Goal: Transaction & Acquisition: Book appointment/travel/reservation

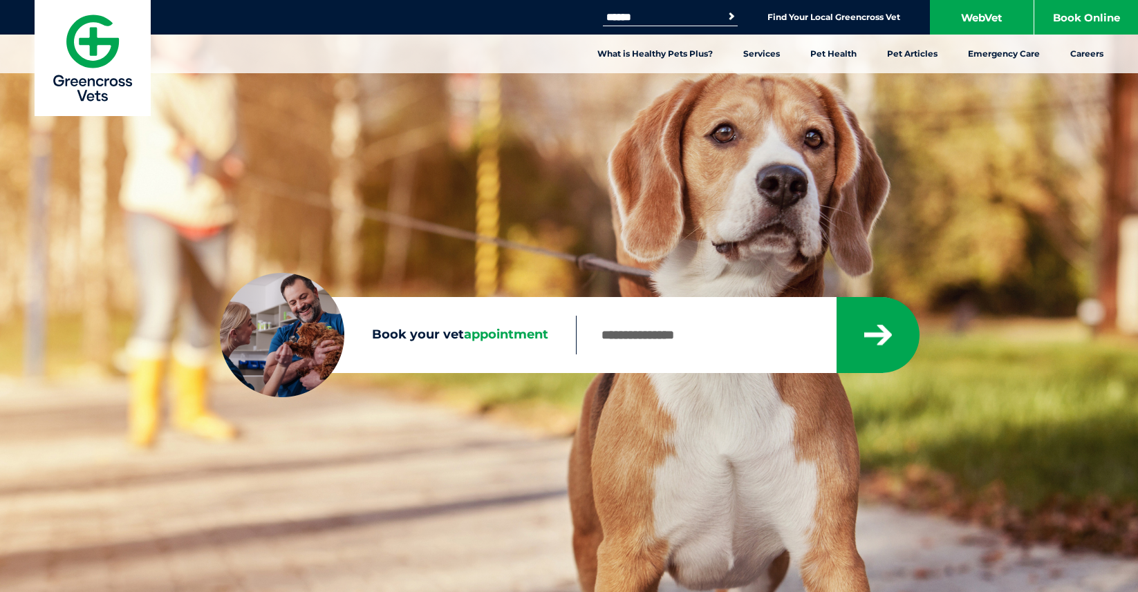
click at [670, 342] on input "Book your vet appointment" at bounding box center [705, 335] width 259 height 39
type input "****"
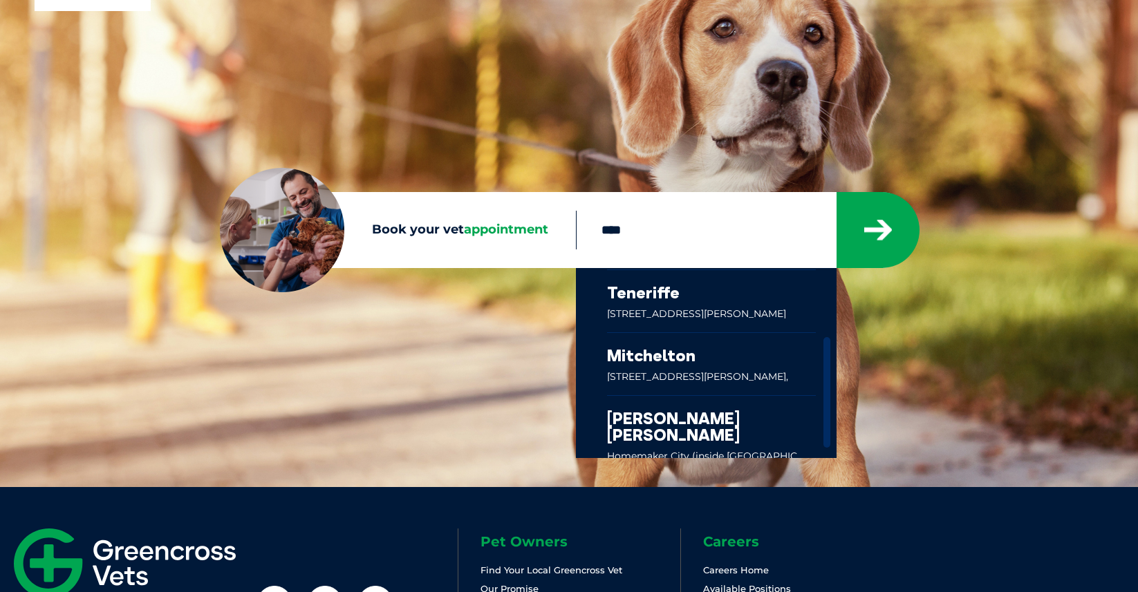
scroll to position [116, 0]
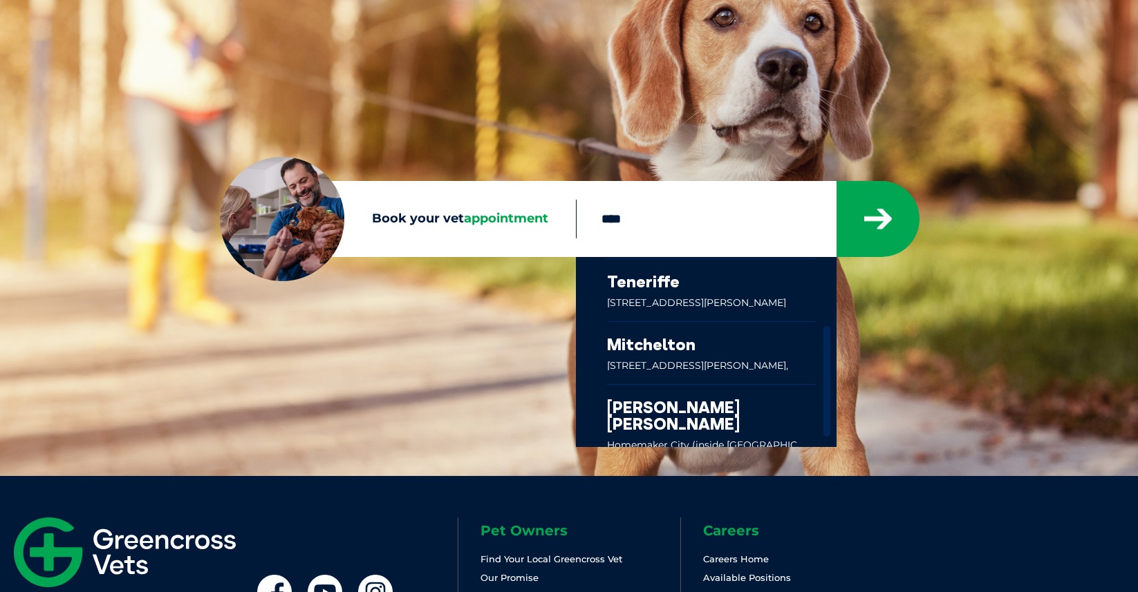
click at [738, 235] on input "****" at bounding box center [705, 219] width 259 height 39
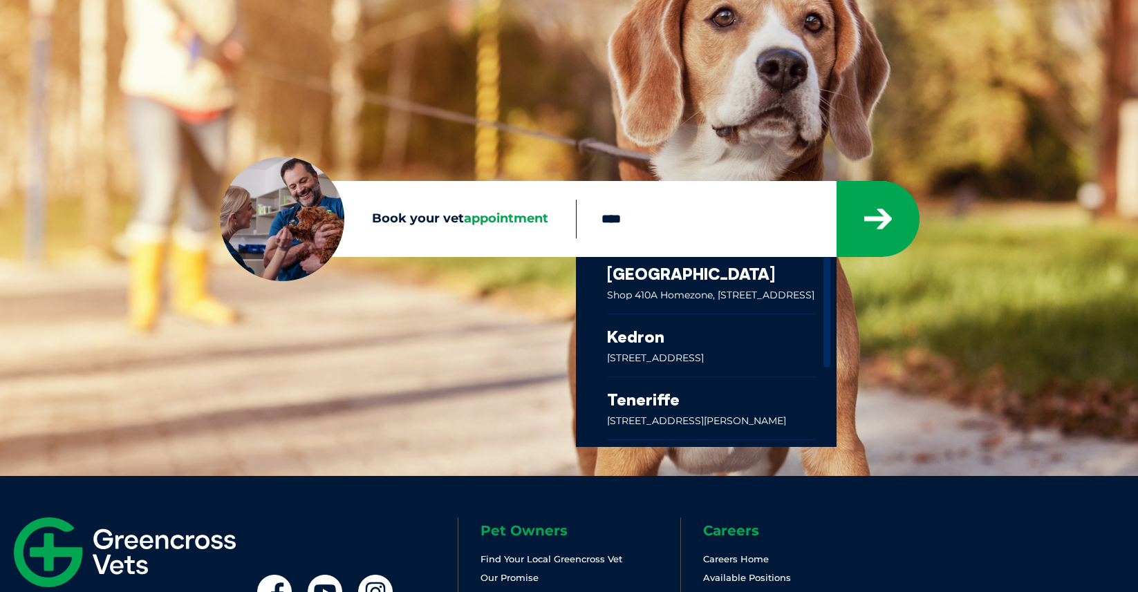
scroll to position [0, 0]
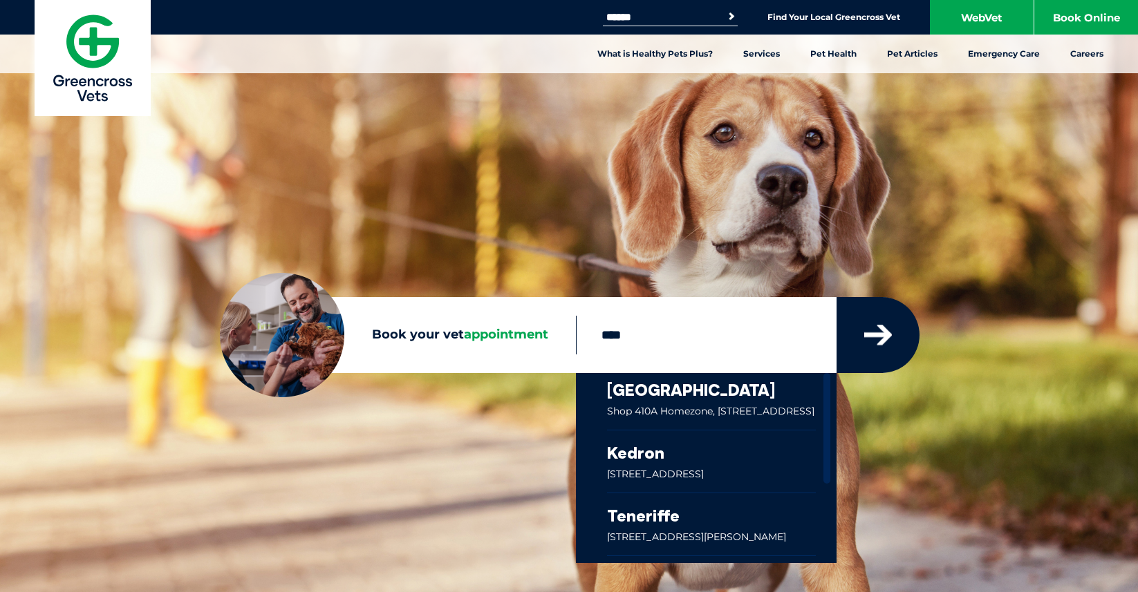
click at [883, 326] on icon "submit" at bounding box center [878, 335] width 28 height 21
drag, startPoint x: 686, startPoint y: 339, endPoint x: 518, endPoint y: 337, distance: 168.7
click at [516, 338] on div "Book your vet appointment **** Windsor Shop 410A Homezone, 142 Newmarket Road, …" at bounding box center [569, 335] width 698 height 76
type input "****"
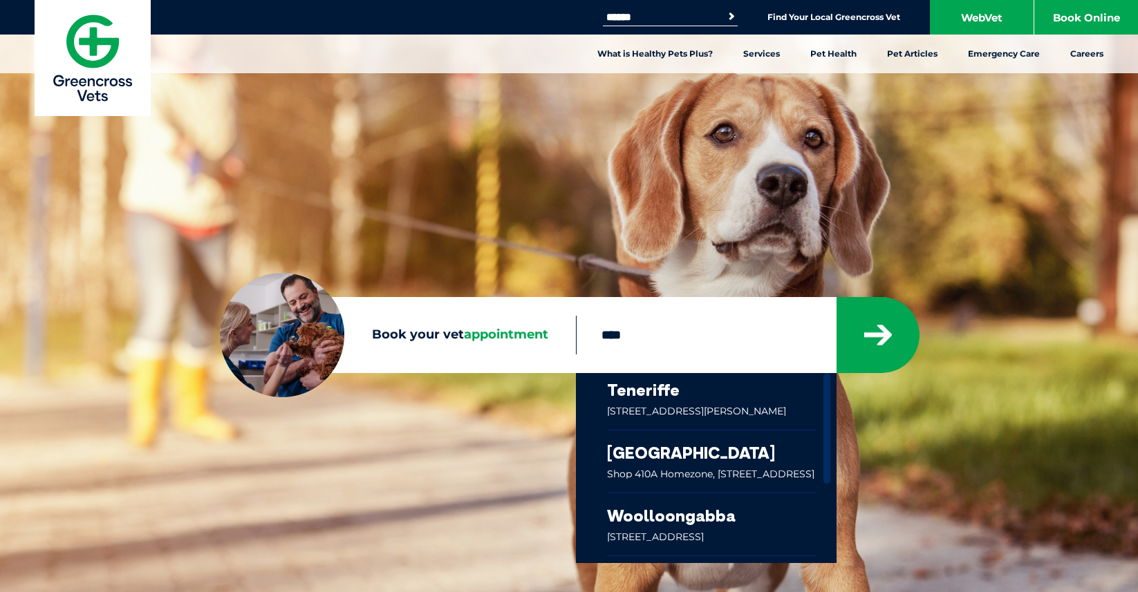
click at [651, 524] on link at bounding box center [711, 525] width 209 height 62
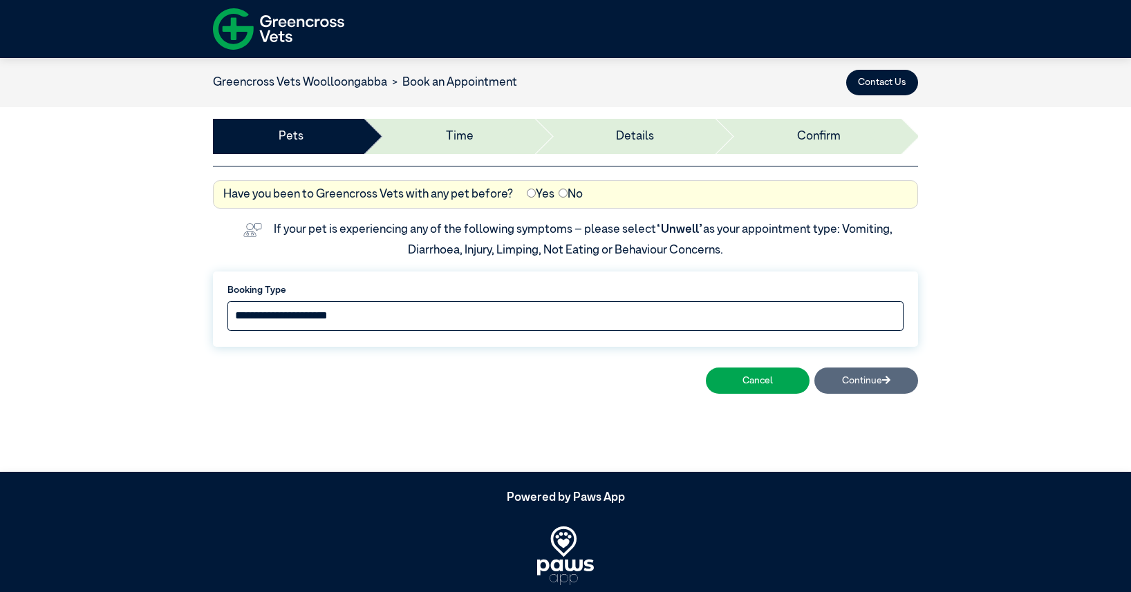
click at [791, 316] on select "**********" at bounding box center [565, 316] width 676 height 30
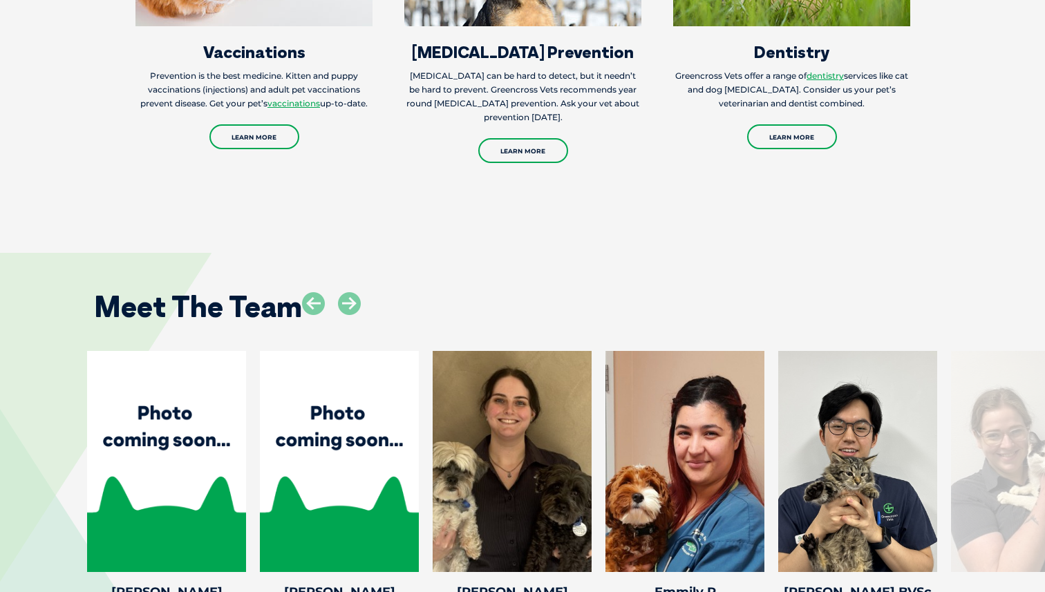
scroll to position [2725, 0]
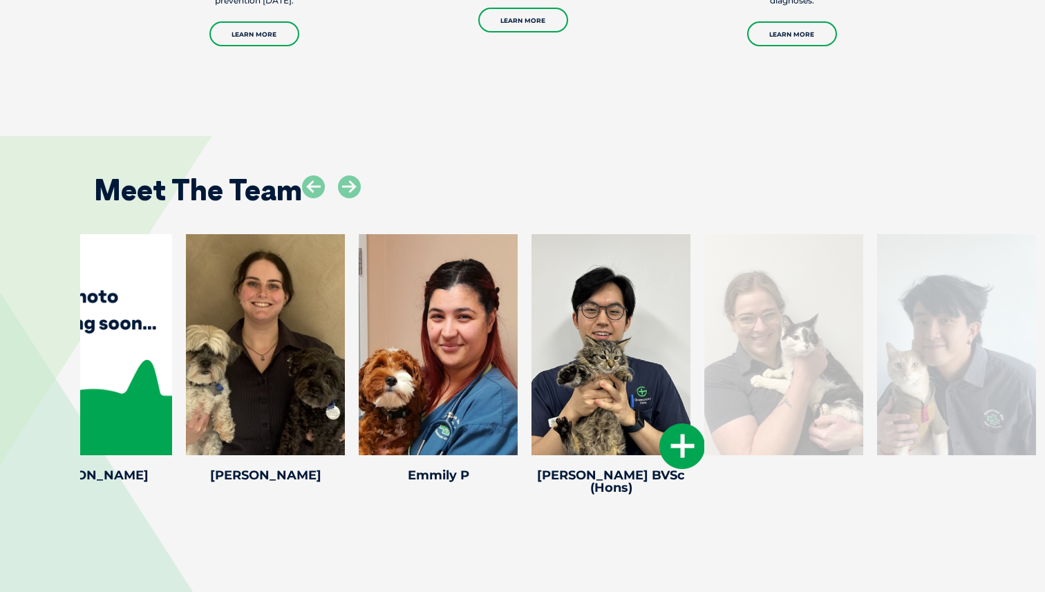
drag, startPoint x: 810, startPoint y: 306, endPoint x: 563, endPoint y: 307, distance: 247.4
click at [563, 307] on div at bounding box center [611, 344] width 159 height 221
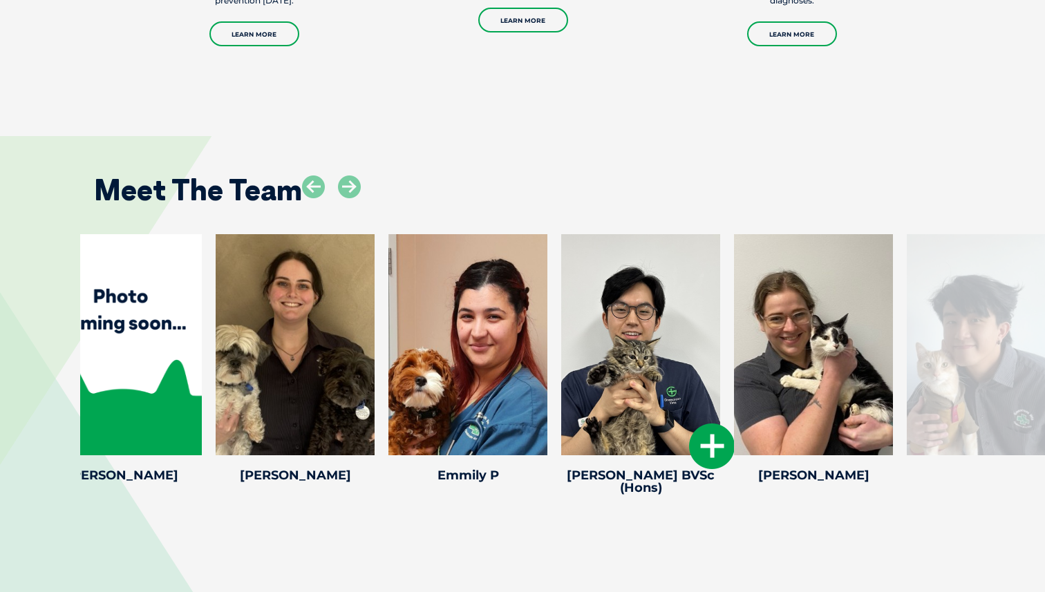
drag, startPoint x: 743, startPoint y: 310, endPoint x: 461, endPoint y: 323, distance: 282.3
click at [561, 321] on div at bounding box center [640, 344] width 159 height 221
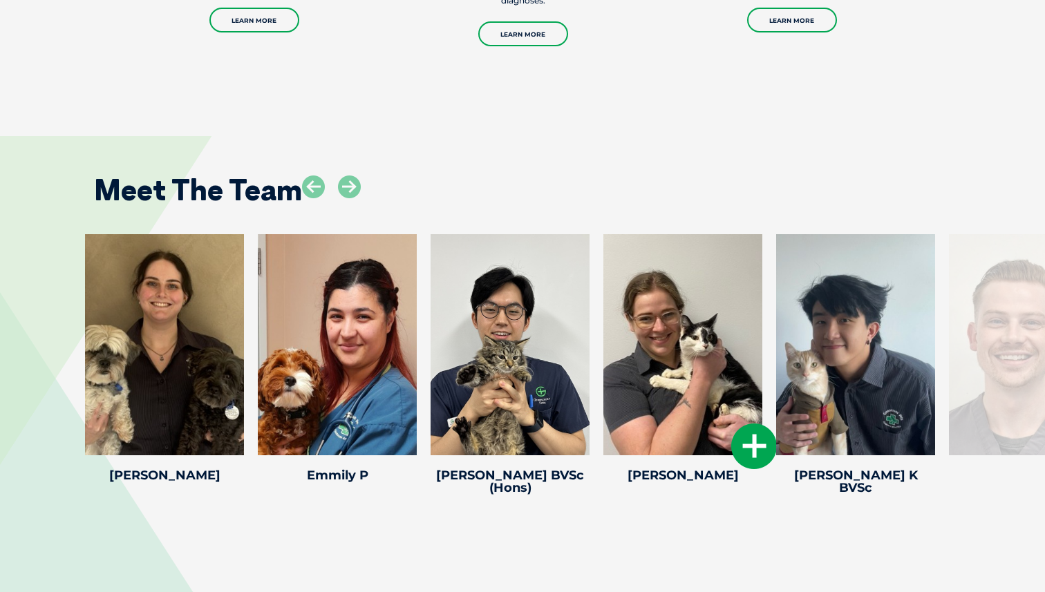
drag, startPoint x: 635, startPoint y: 317, endPoint x: 211, endPoint y: 317, distance: 423.7
click at [603, 317] on div at bounding box center [682, 344] width 159 height 221
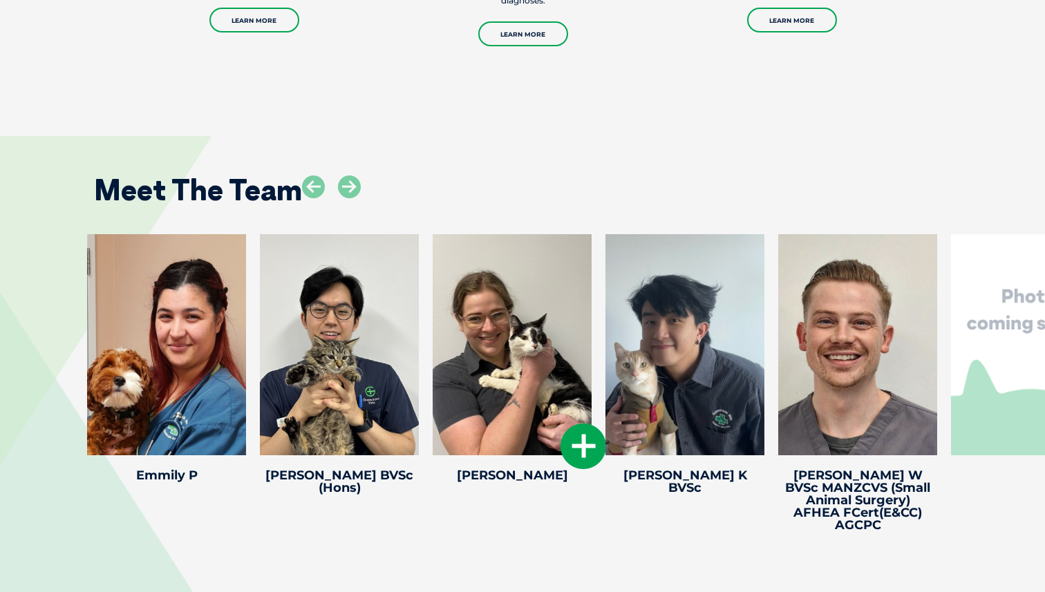
drag, startPoint x: 599, startPoint y: 321, endPoint x: 144, endPoint y: 325, distance: 454.8
click at [599, 324] on div "[PERSON_NAME] K BVSc Dr Kelwin K BVSc [PERSON_NAME] began at [GEOGRAPHIC_DATA] …" at bounding box center [685, 367] width 173 height 267
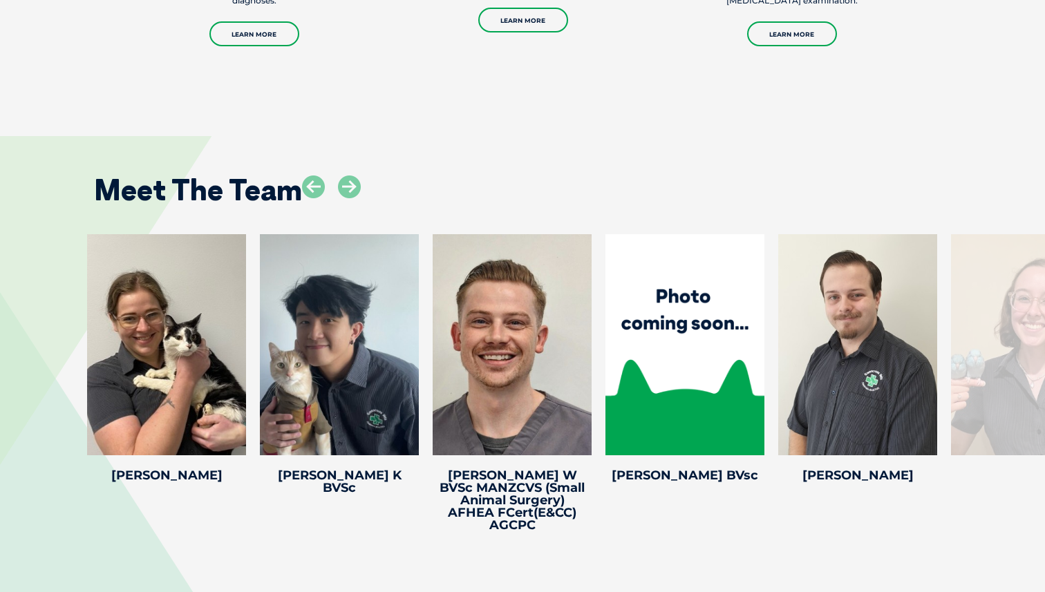
drag, startPoint x: 632, startPoint y: 314, endPoint x: 53, endPoint y: 327, distance: 578.7
click at [53, 327] on div "[PERSON_NAME] M Veterinary [PERSON_NAME] joined Greencross in [DATE]. She has c…" at bounding box center [522, 386] width 1045 height 304
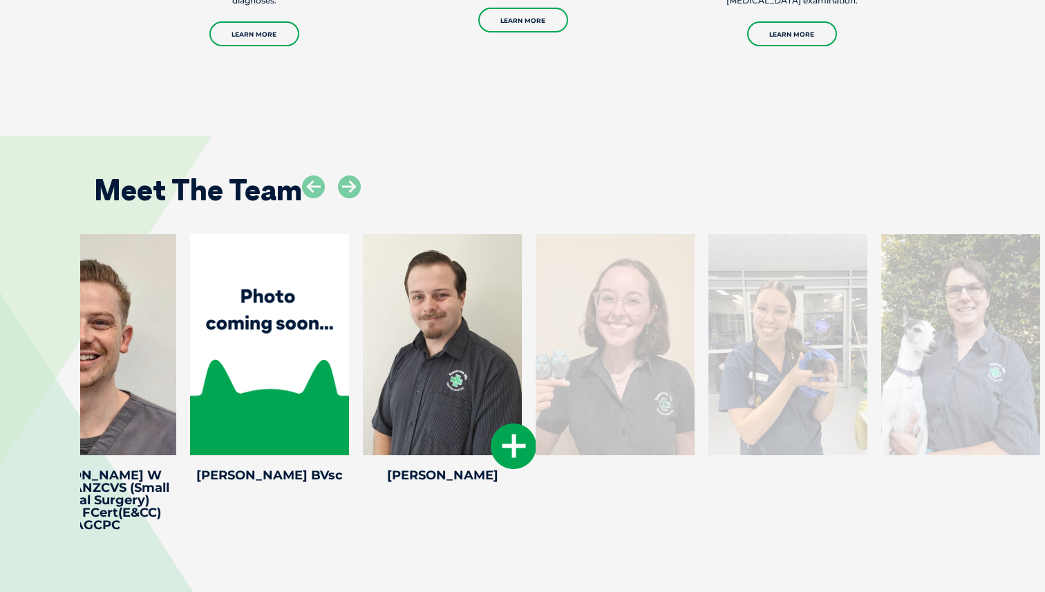
drag, startPoint x: 858, startPoint y: 321, endPoint x: 413, endPoint y: 339, distance: 445.5
click at [414, 339] on div at bounding box center [442, 344] width 159 height 221
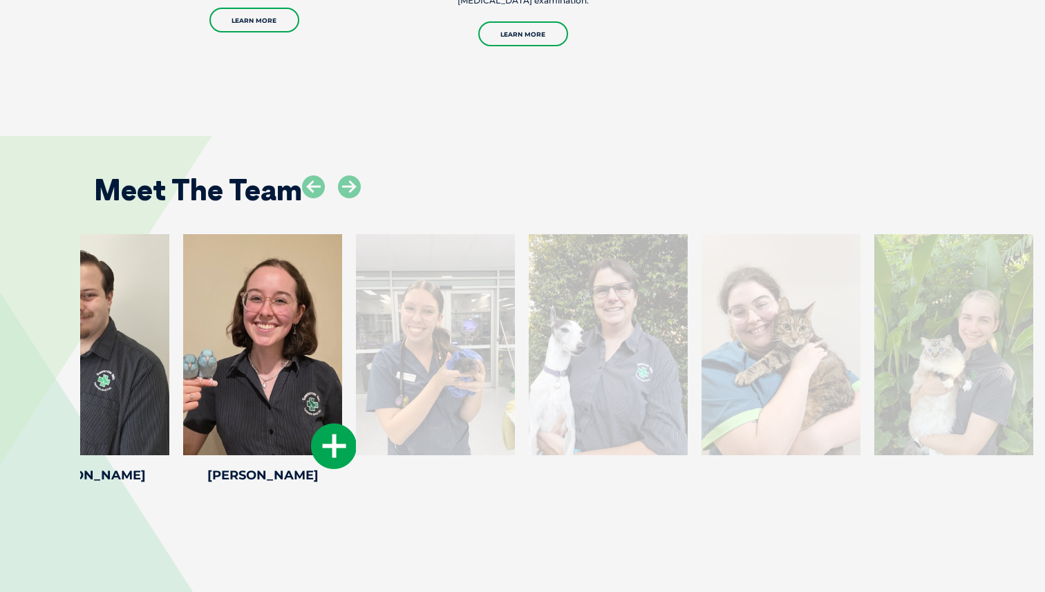
drag, startPoint x: 825, startPoint y: 305, endPoint x: 230, endPoint y: 310, distance: 595.1
click at [230, 310] on div at bounding box center [262, 344] width 159 height 221
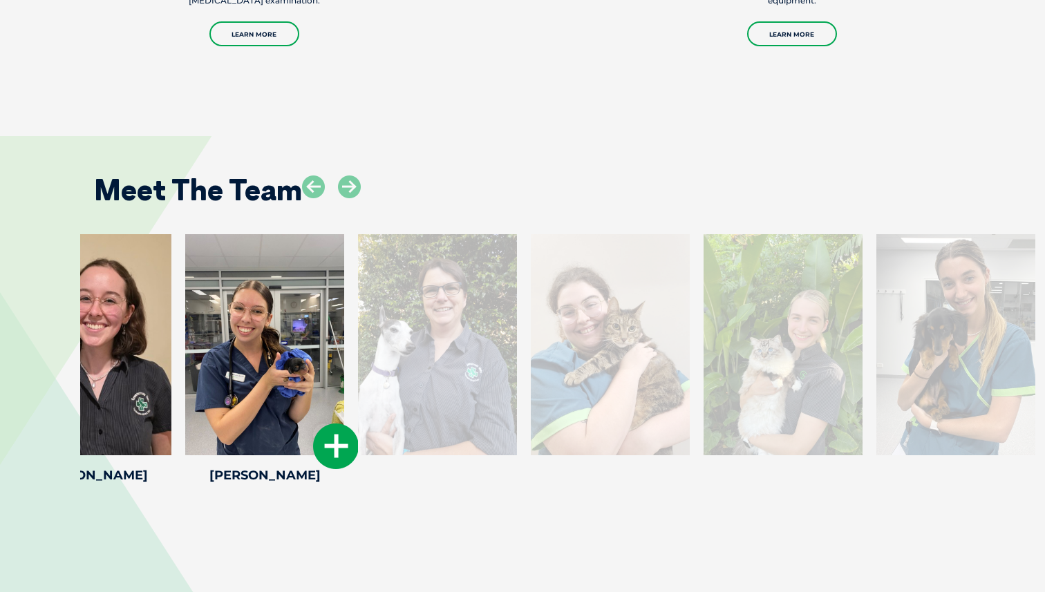
drag, startPoint x: 717, startPoint y: 264, endPoint x: 251, endPoint y: 288, distance: 466.5
click at [251, 288] on div at bounding box center [264, 344] width 159 height 221
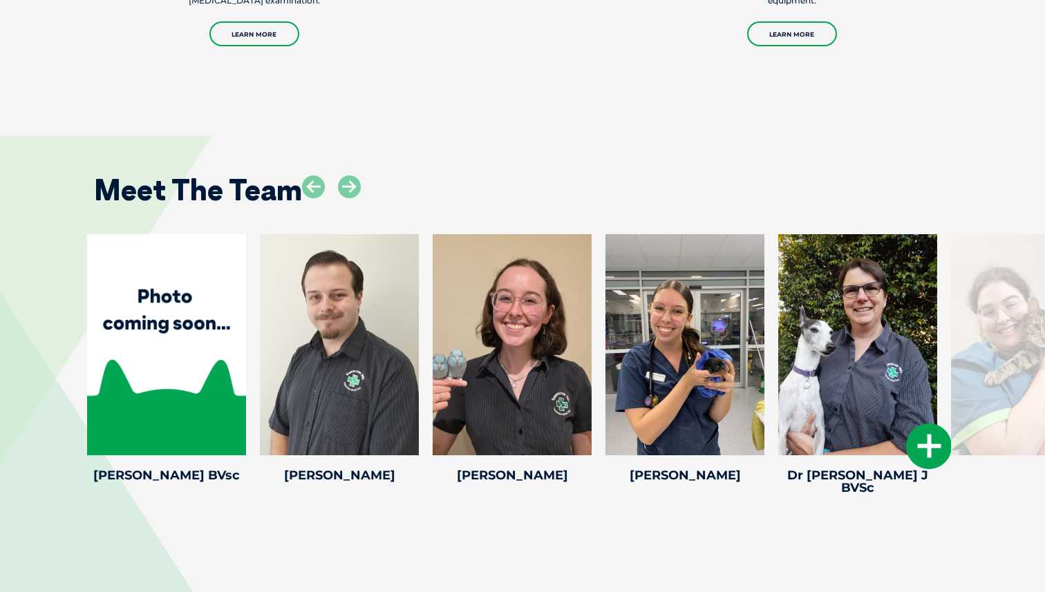
click at [857, 354] on div at bounding box center [857, 344] width 159 height 221
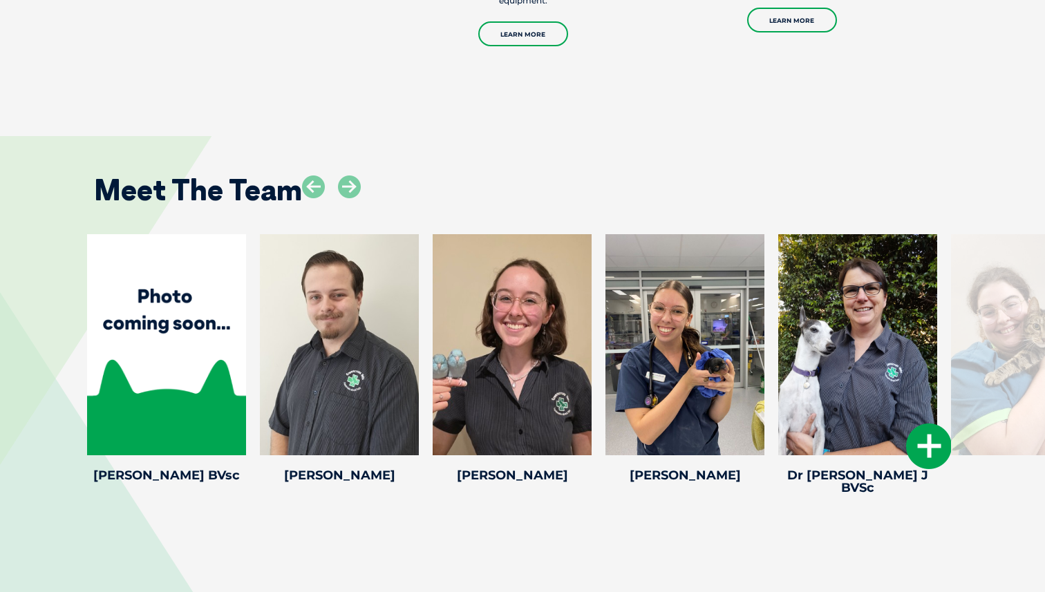
click at [858, 261] on div at bounding box center [857, 344] width 159 height 221
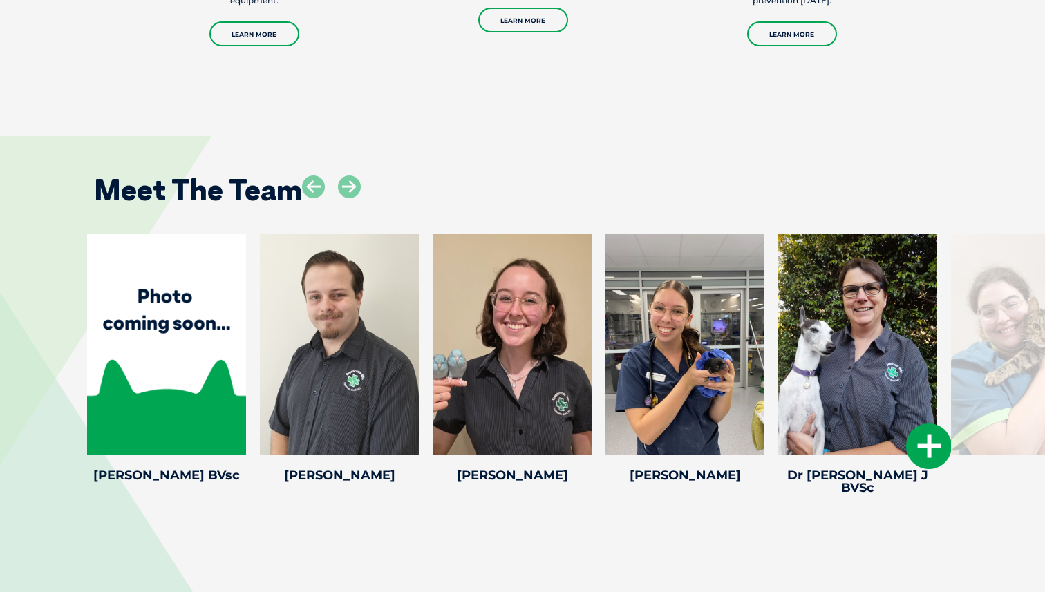
click at [843, 287] on div at bounding box center [857, 344] width 159 height 221
click at [935, 424] on icon at bounding box center [929, 447] width 46 height 46
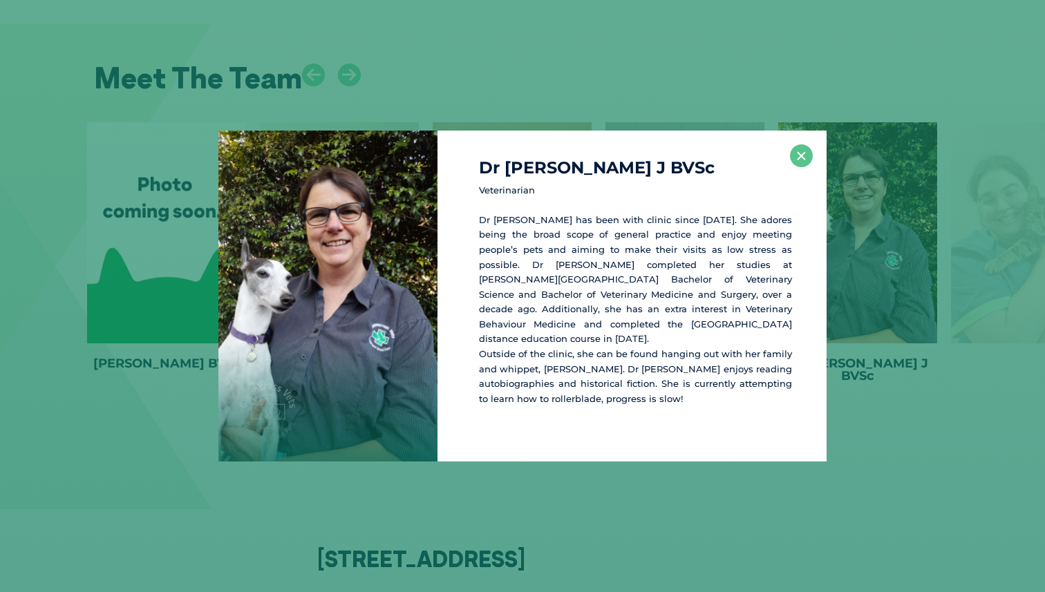
scroll to position [2839, 0]
click at [801, 167] on button "×" at bounding box center [801, 155] width 23 height 23
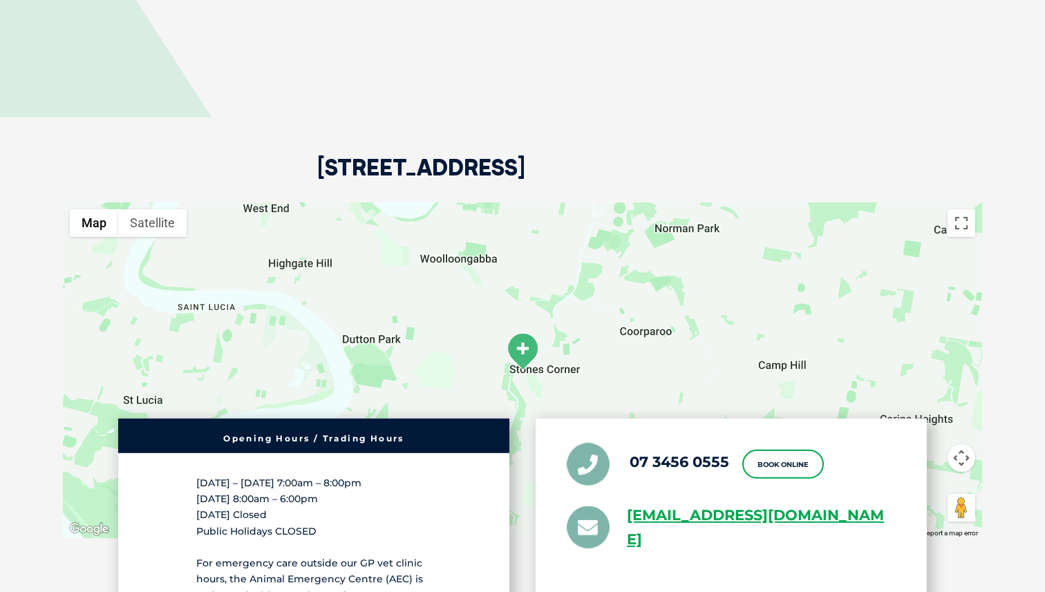
scroll to position [3326, 0]
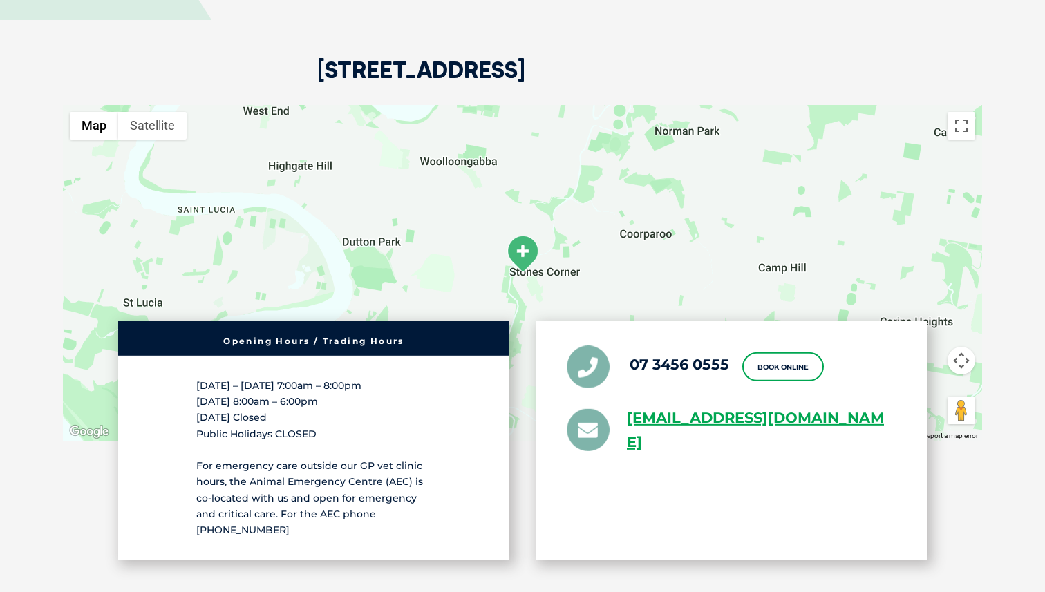
drag, startPoint x: 659, startPoint y: 373, endPoint x: 695, endPoint y: 41, distance: 334.4
click at [0, 0] on section "[STREET_ADDRESS] ← Move left → Move right ↑ Move up ↓ Move down + Zoom in - Zoo…" at bounding box center [522, 350] width 1045 height 826
